Goal: Task Accomplishment & Management: Complete application form

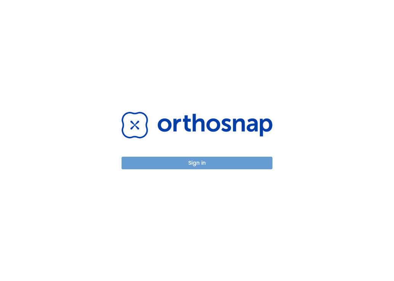
click at [210, 163] on button "Sign in" at bounding box center [197, 163] width 151 height 13
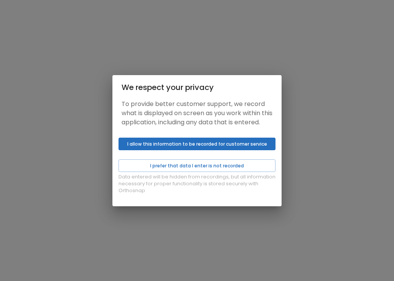
click at [156, 150] on button "I allow this information to be recorded for customer service" at bounding box center [197, 144] width 157 height 13
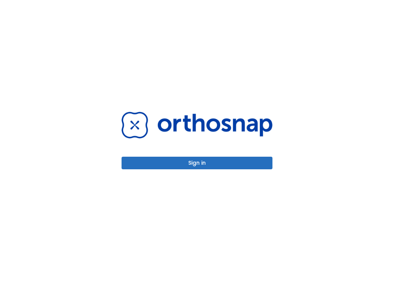
click at [194, 161] on button "Sign in" at bounding box center [197, 163] width 151 height 13
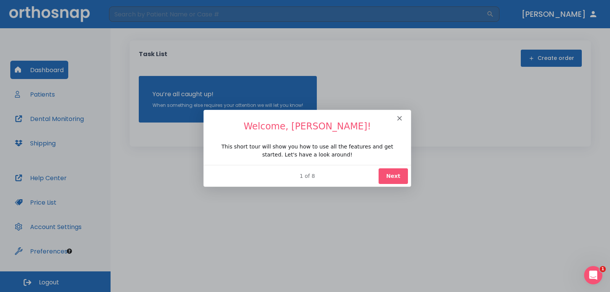
click at [393, 177] on button "Next" at bounding box center [392, 175] width 29 height 16
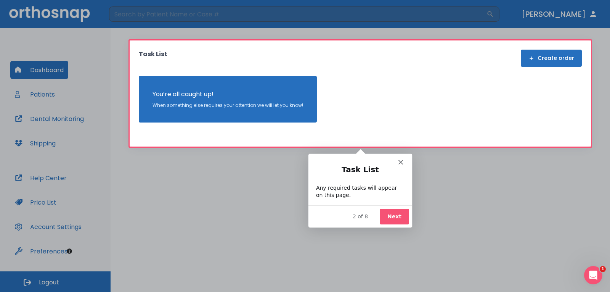
click at [394, 221] on button "Next" at bounding box center [393, 216] width 29 height 16
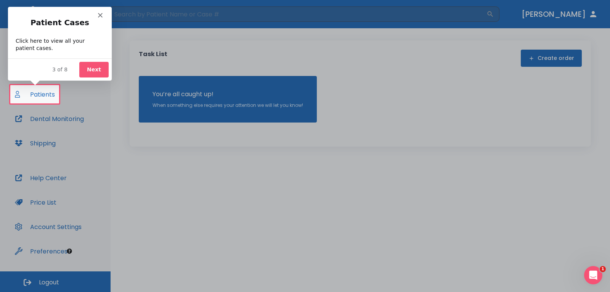
click at [89, 66] on button "Next" at bounding box center [93, 69] width 29 height 16
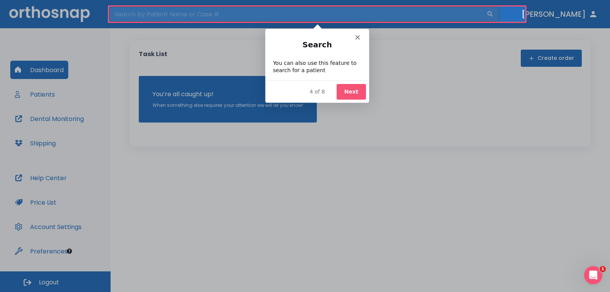
click at [360, 87] on button "Next" at bounding box center [350, 91] width 29 height 16
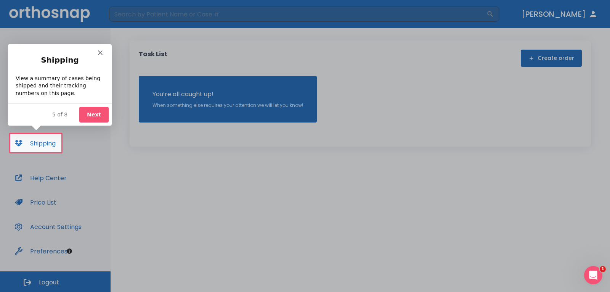
click at [95, 115] on button "Next" at bounding box center [93, 114] width 29 height 16
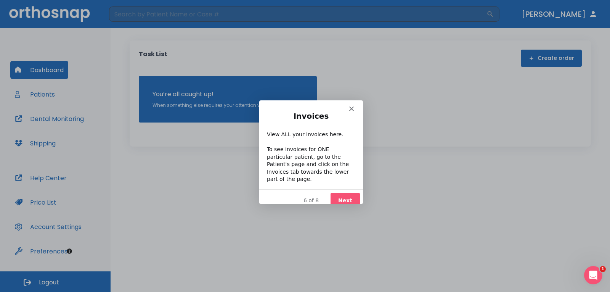
click at [346, 197] on button "Next" at bounding box center [344, 200] width 29 height 16
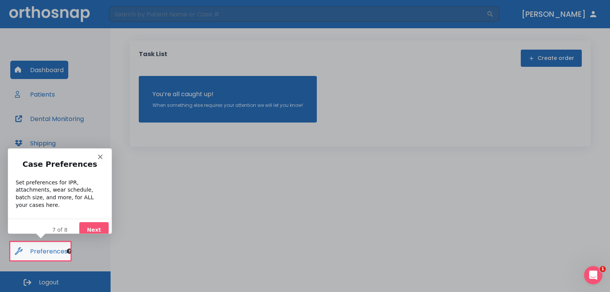
click at [91, 221] on button "Next" at bounding box center [93, 229] width 29 height 16
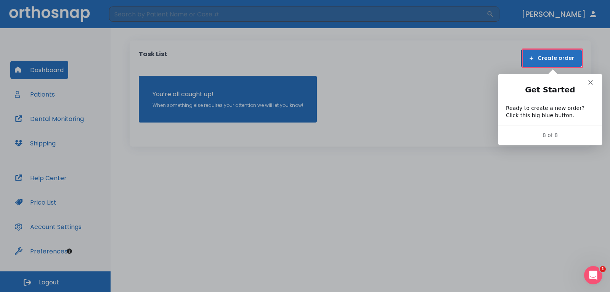
click at [394, 83] on polygon "Close" at bounding box center [590, 82] width 5 height 5
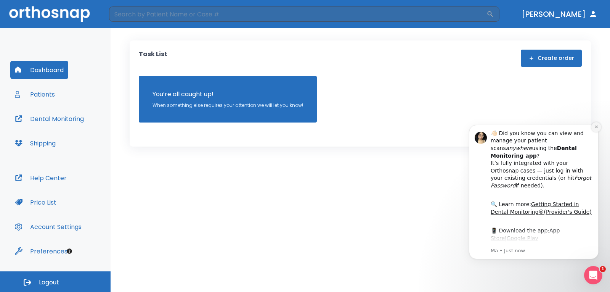
click at [394, 128] on button "Dismiss notification" at bounding box center [596, 127] width 10 height 10
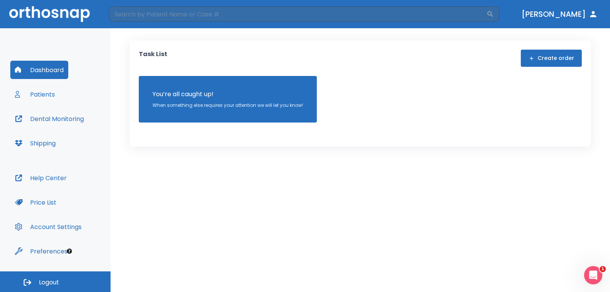
click at [394, 59] on button "Create order" at bounding box center [551, 58] width 61 height 17
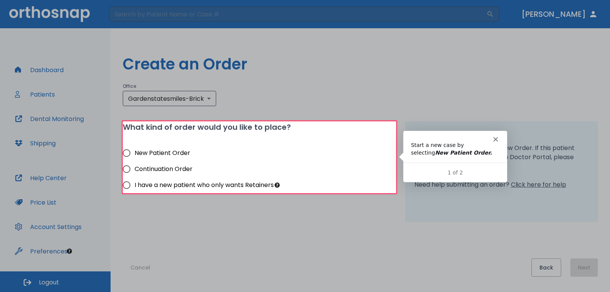
click at [125, 155] on input "New Patient Order" at bounding box center [127, 153] width 16 height 16
radio input "true"
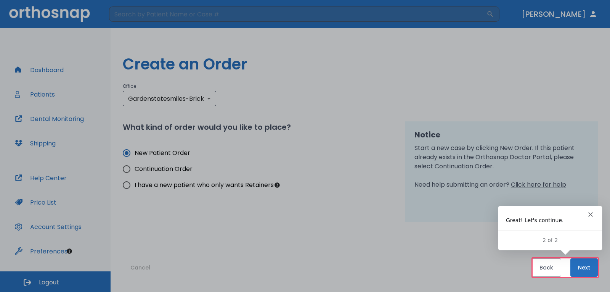
click at [221, 148] on div at bounding box center [305, 129] width 610 height 258
click at [126, 155] on div at bounding box center [305, 129] width 610 height 258
click at [394, 266] on button "Next" at bounding box center [583, 267] width 27 height 18
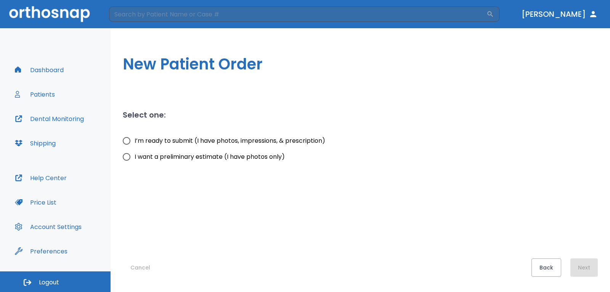
click at [394, 14] on icon "button" at bounding box center [592, 14] width 9 height 9
